Goal: Browse casually

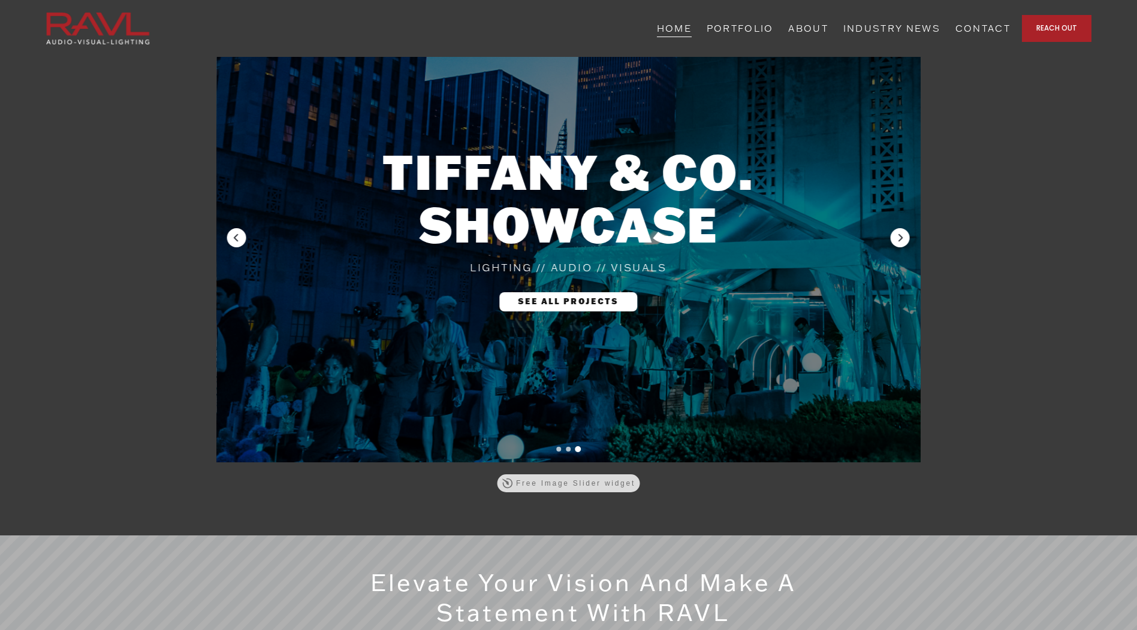
scroll to position [479, 0]
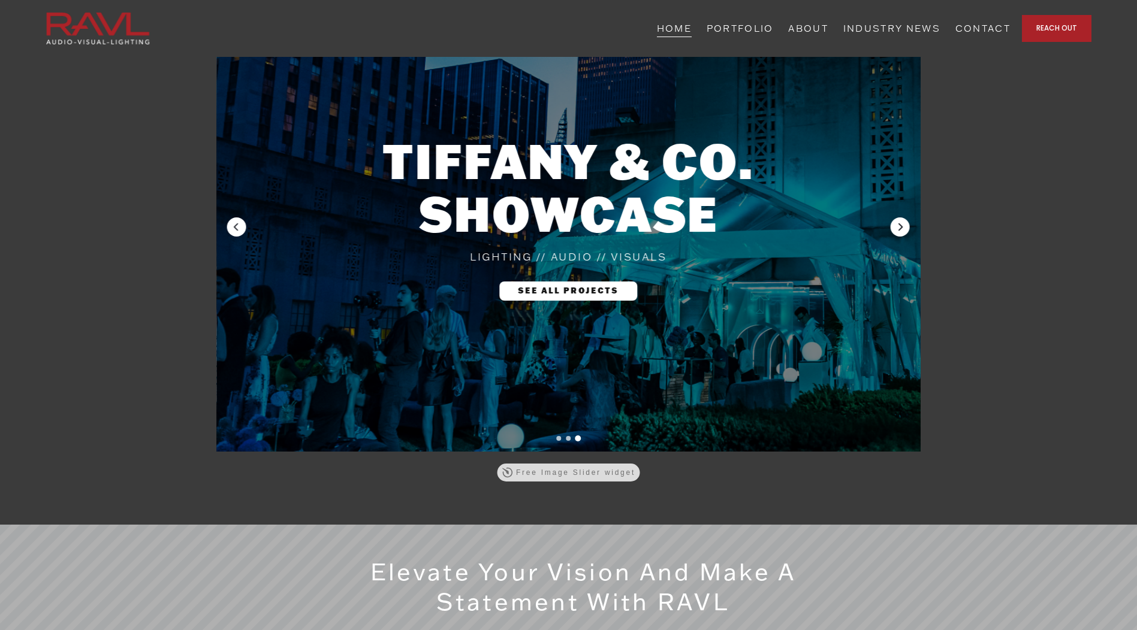
click at [802, 228] on icon "Next" at bounding box center [900, 227] width 10 height 10
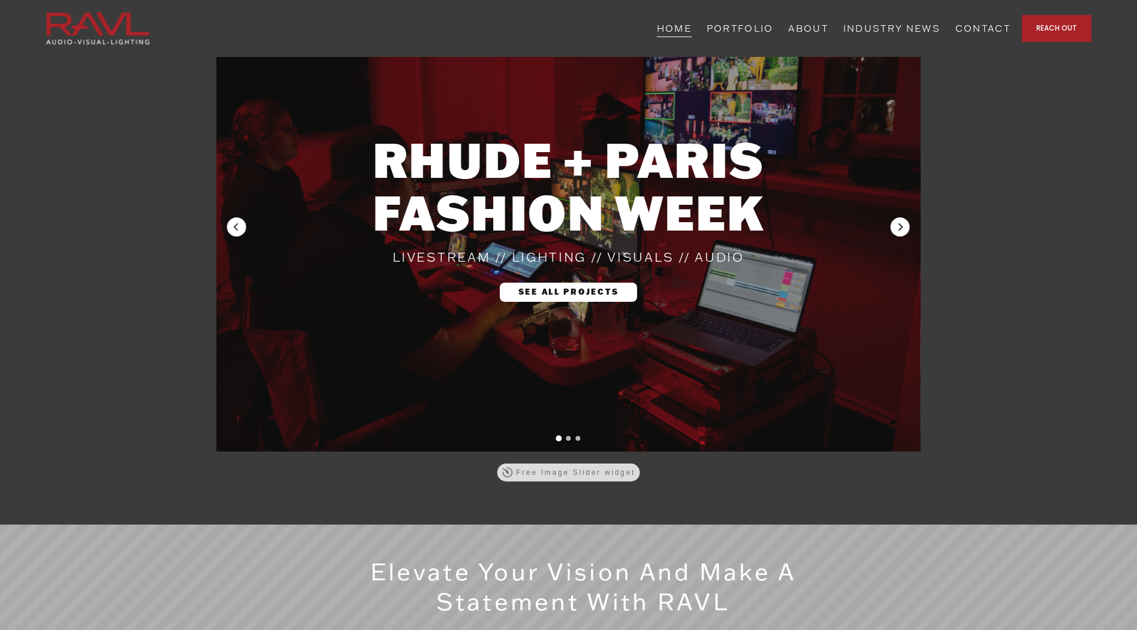
click at [802, 228] on icon "Next" at bounding box center [900, 227] width 10 height 10
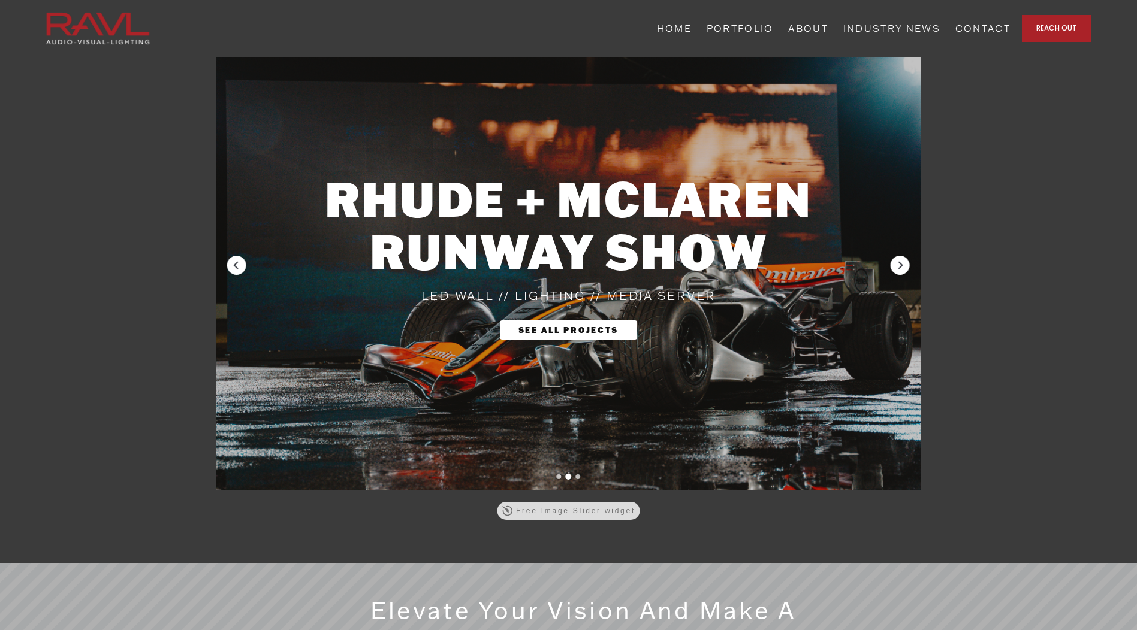
scroll to position [419, 0]
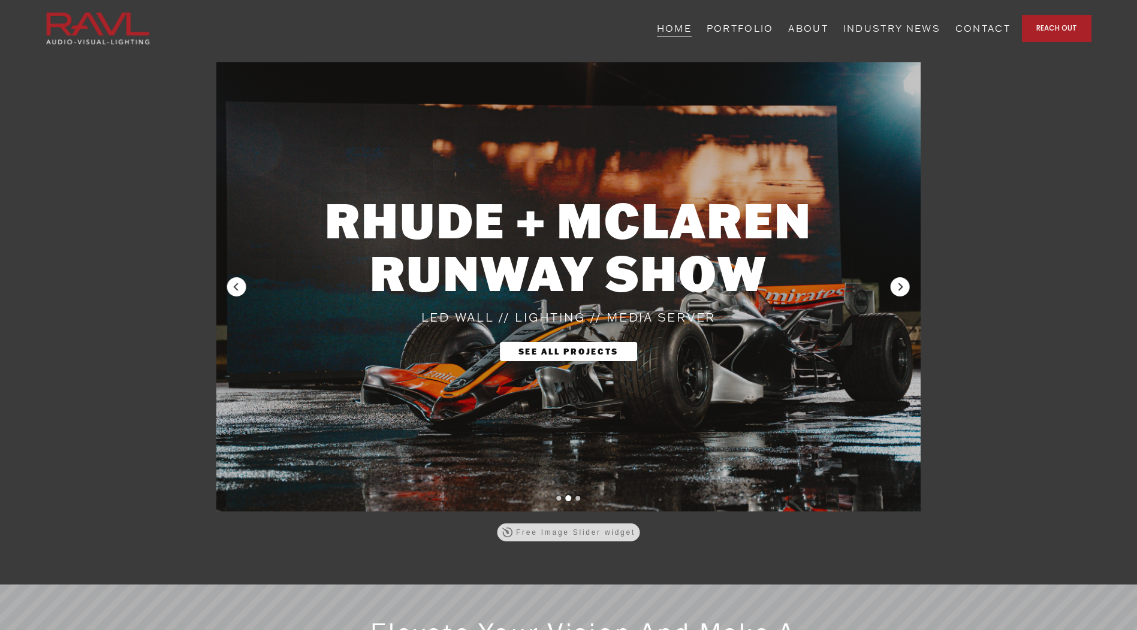
click at [802, 285] on icon "Next" at bounding box center [900, 287] width 10 height 10
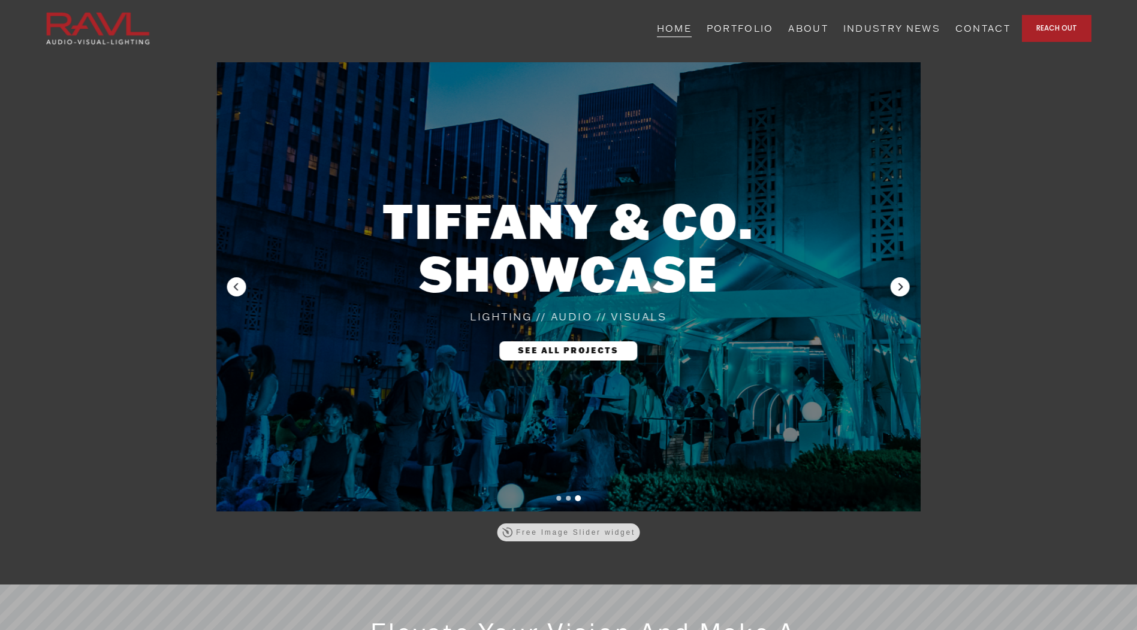
click at [802, 285] on icon "Next" at bounding box center [900, 287] width 10 height 10
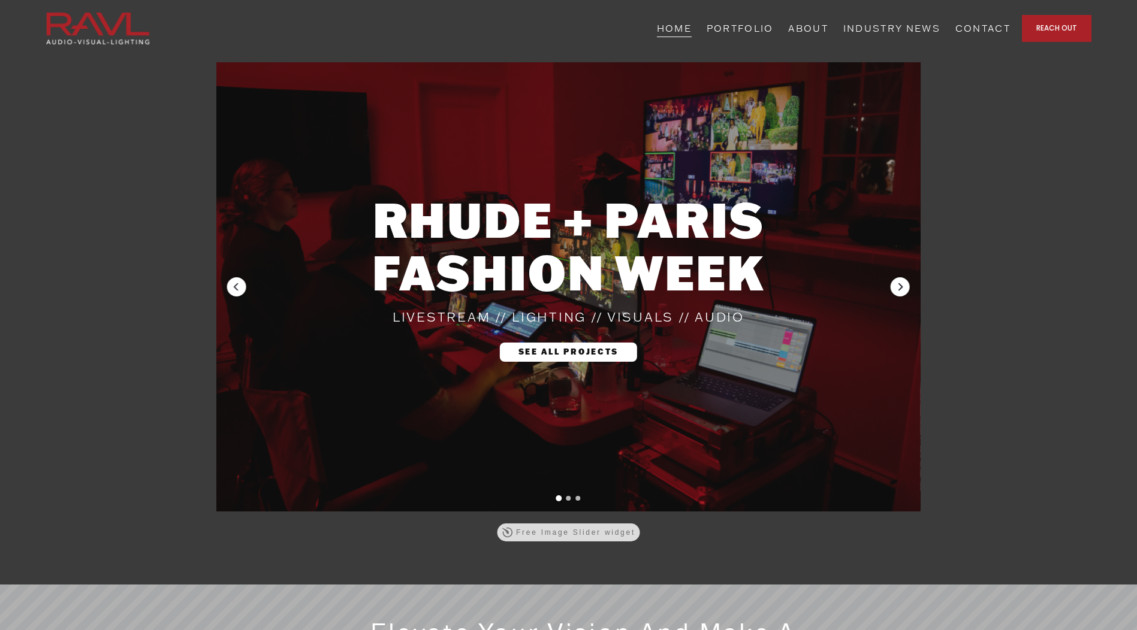
click at [802, 285] on icon "Next" at bounding box center [900, 287] width 10 height 10
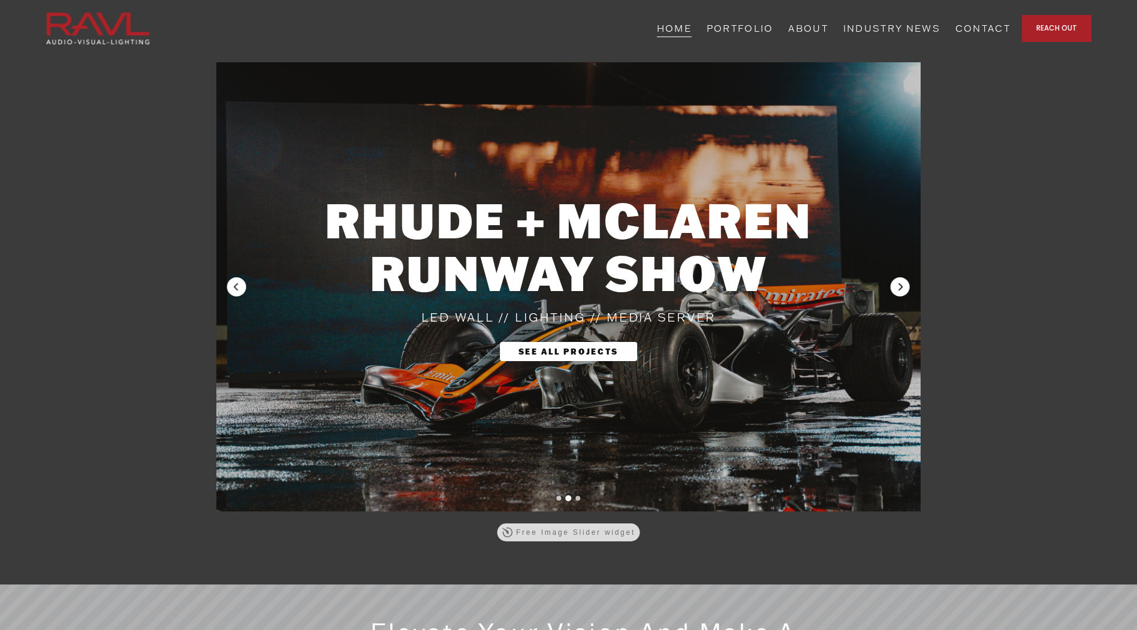
click at [802, 285] on icon "Next" at bounding box center [900, 287] width 10 height 10
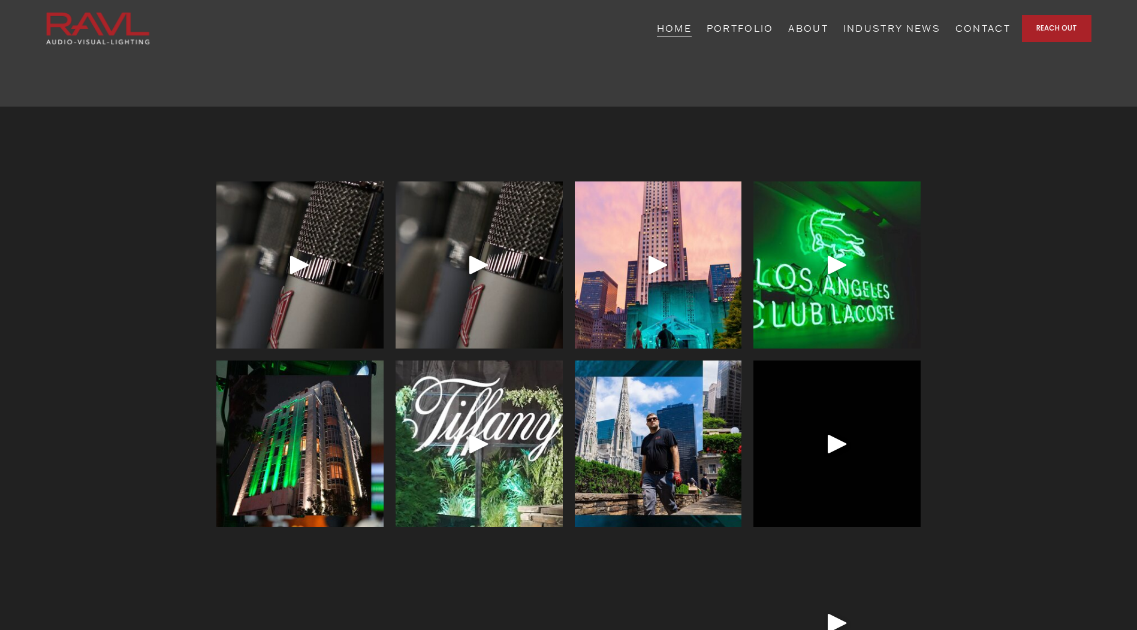
scroll to position [3475, 0]
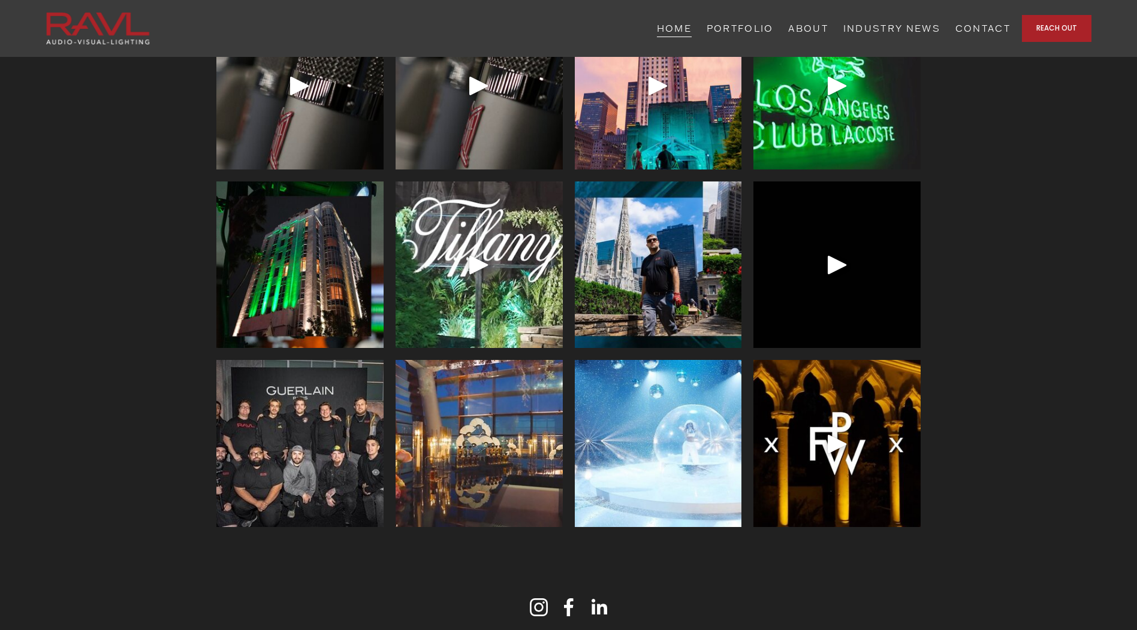
click at [802, 280] on div at bounding box center [836, 265] width 167 height 167
click at [802, 265] on div "Play" at bounding box center [837, 264] width 29 height 29
click at [466, 265] on div "Play" at bounding box center [478, 264] width 29 height 29
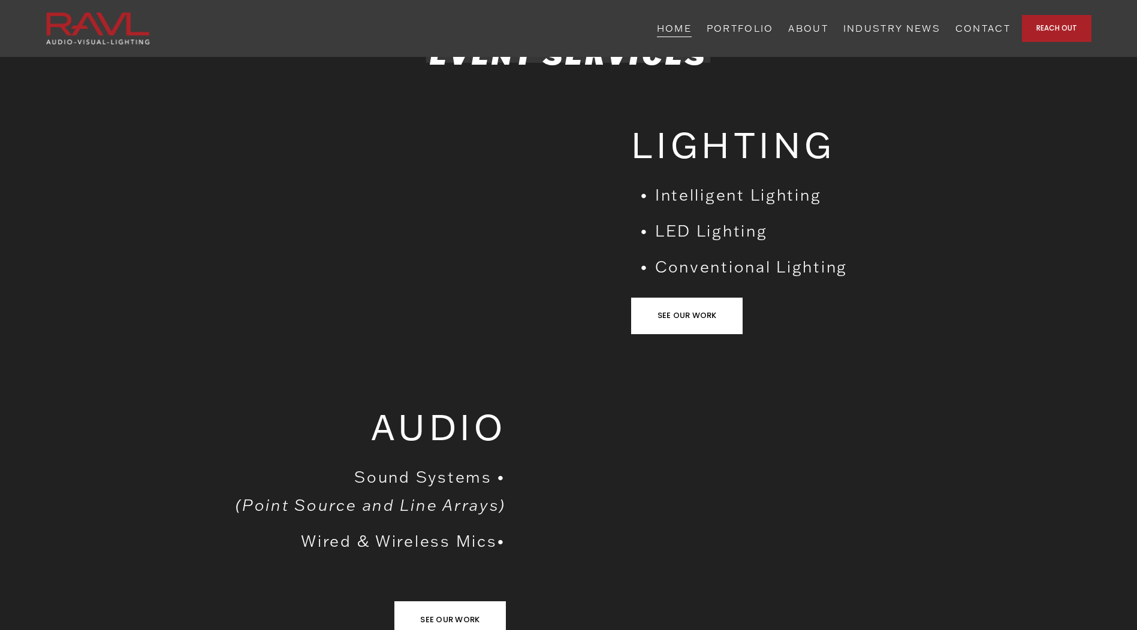
scroll to position [1378, 0]
